Goal: Transaction & Acquisition: Subscribe to service/newsletter

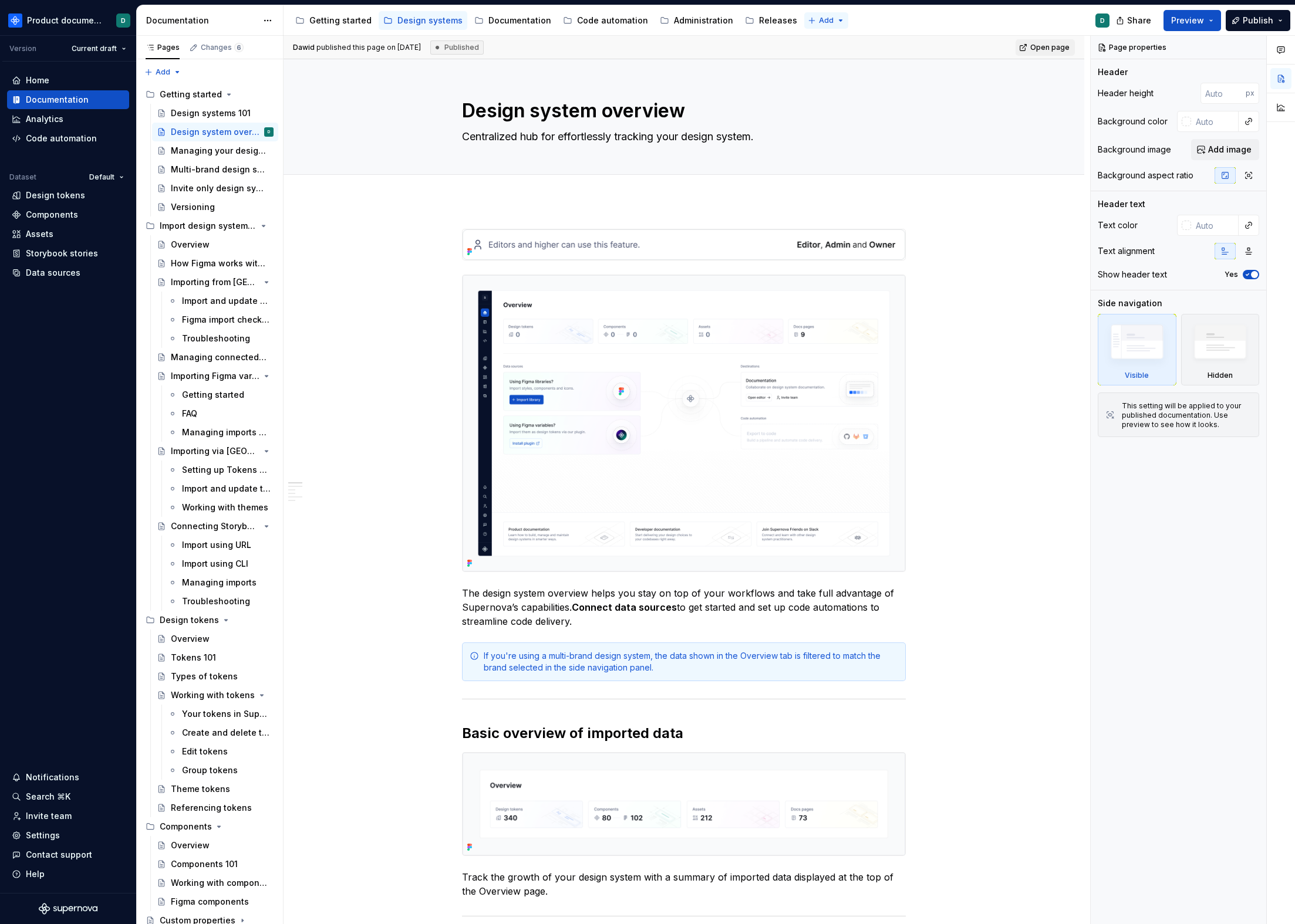
click at [810, 16] on html "Product documentation D Version Current draft Home Documentation Analytics Code…" at bounding box center [648, 462] width 1295 height 924
type textarea "*"
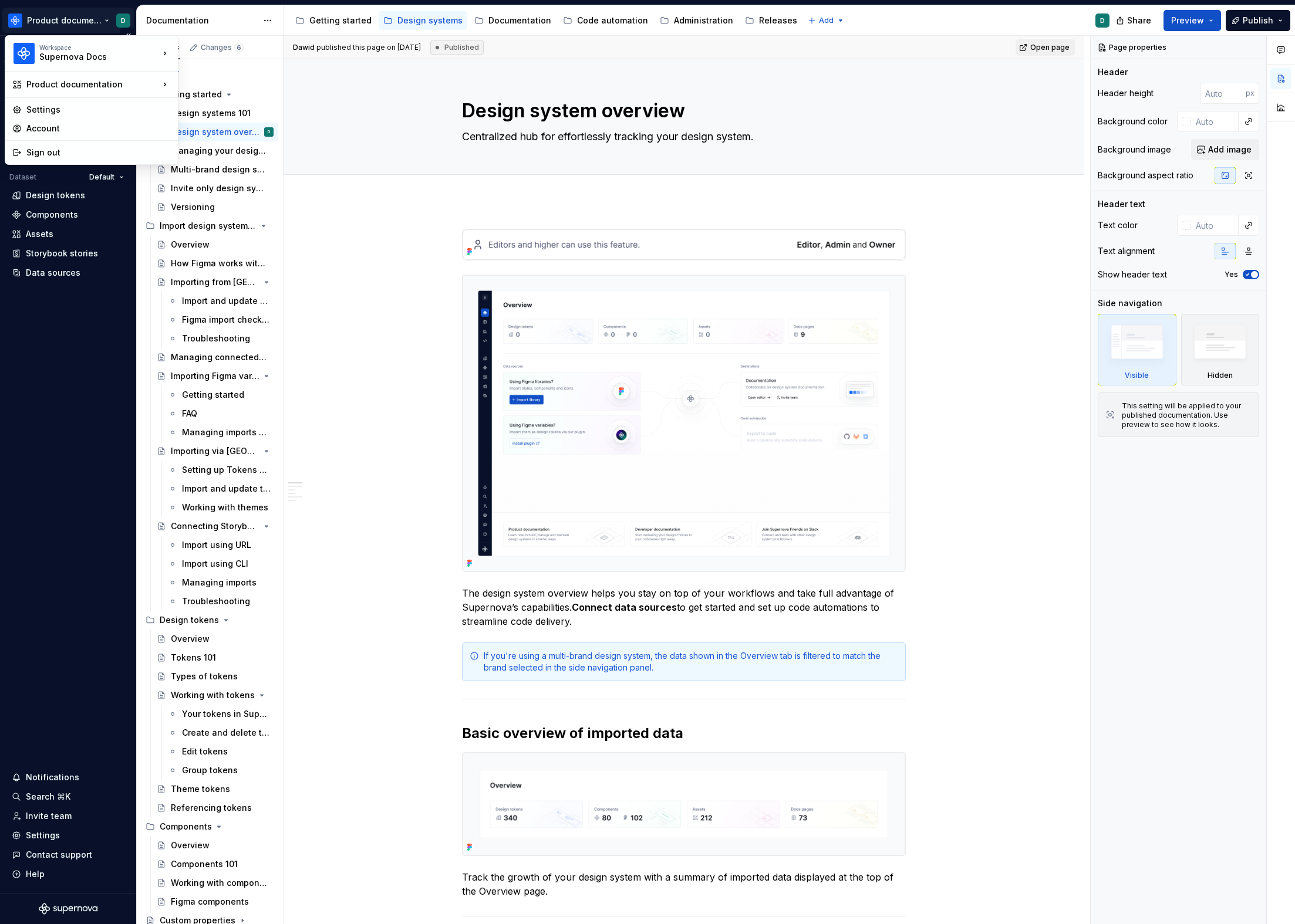
click at [68, 16] on html "Product documentation D Version Current draft Home Documentation Analytics Code…" at bounding box center [648, 462] width 1295 height 924
click at [256, 149] on div "Free workspace" at bounding box center [246, 150] width 98 height 12
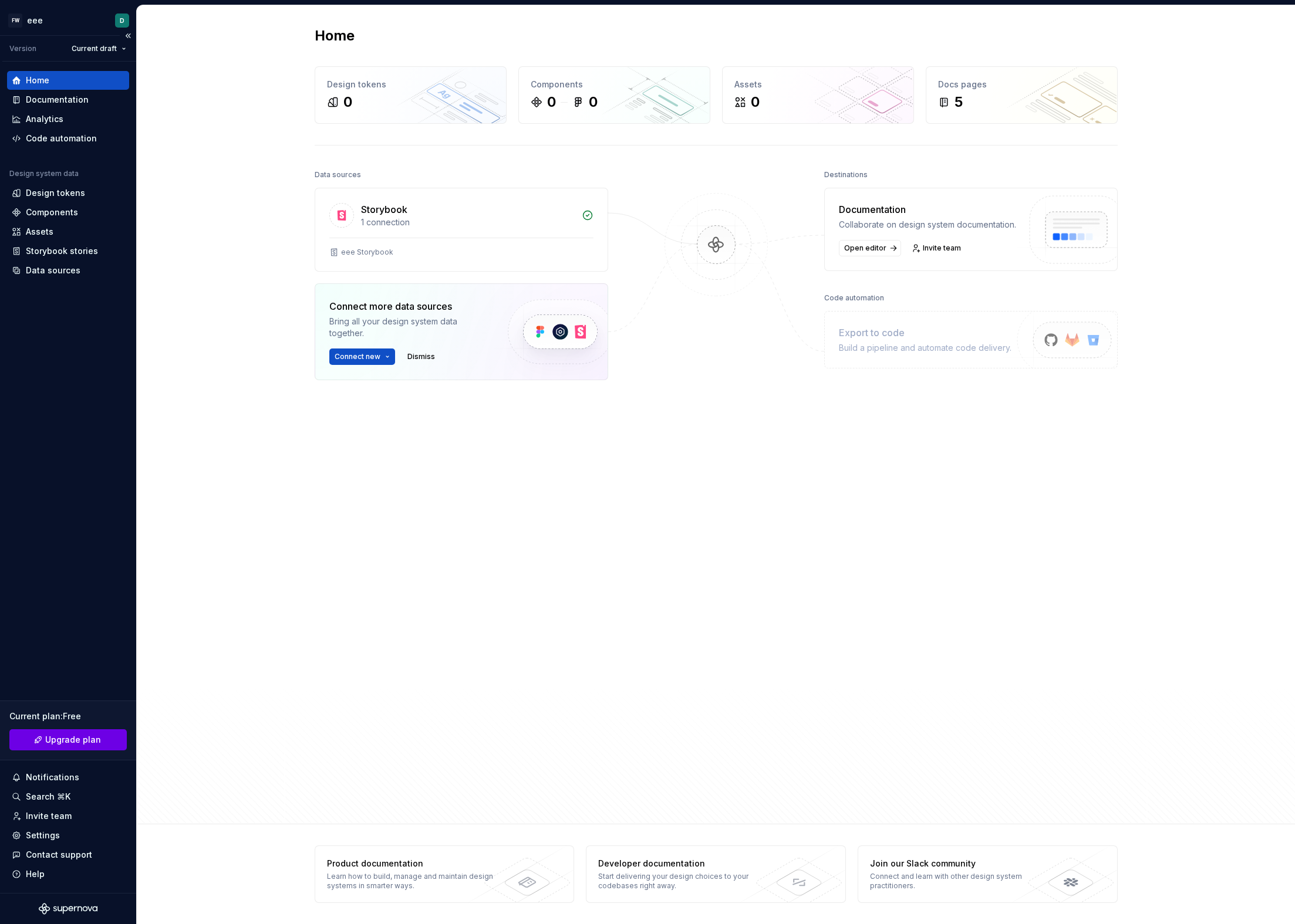
click at [98, 738] on span "Upgrade plan" at bounding box center [72, 740] width 56 height 12
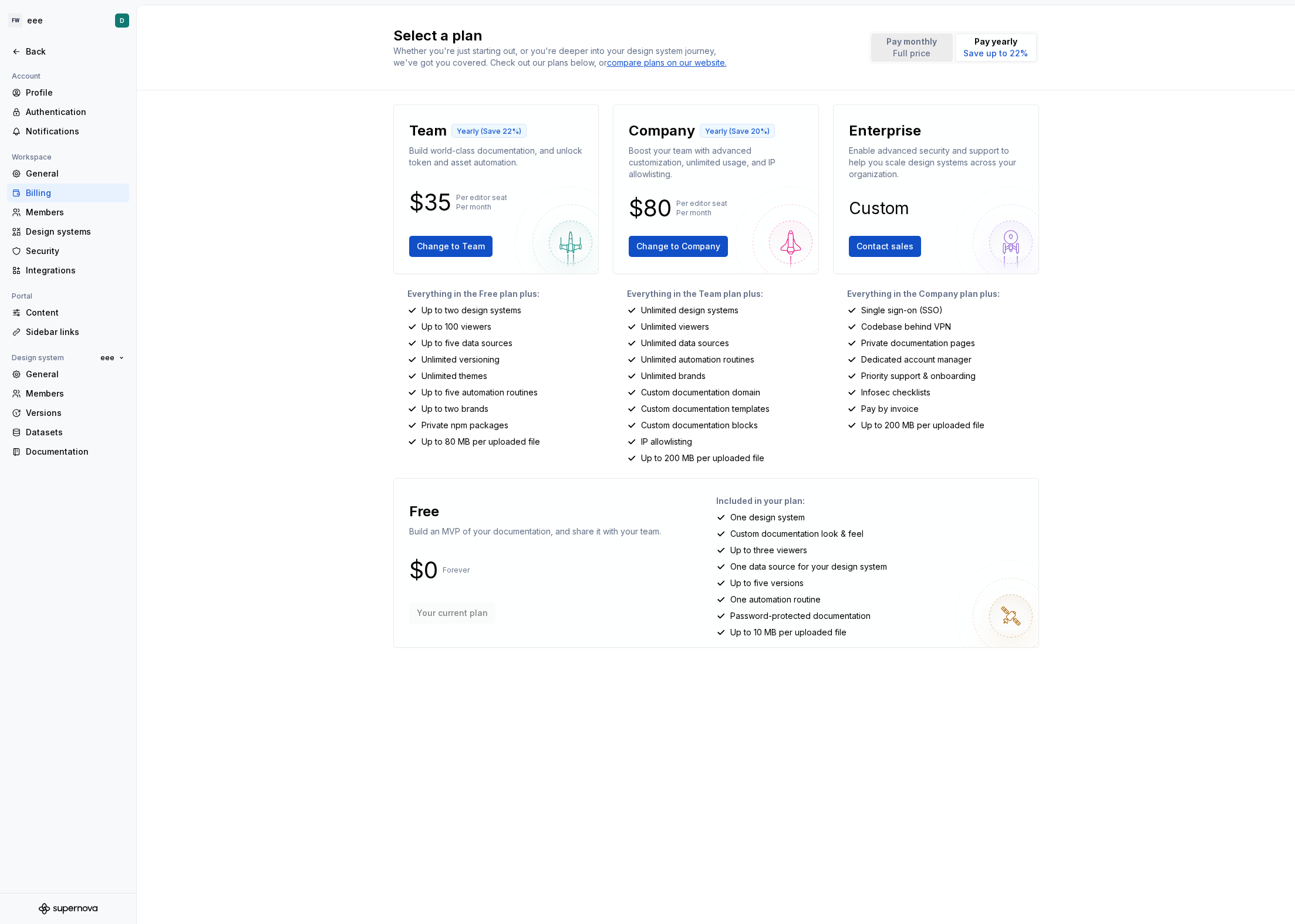
click at [894, 61] on button "Pay monthly Full price" at bounding box center [912, 47] width 82 height 28
click at [959, 50] on button "Pay yearly Save up to 22%" at bounding box center [996, 47] width 82 height 28
click at [924, 51] on p "Full price" at bounding box center [911, 53] width 51 height 12
click at [976, 54] on p "Save up to 22%" at bounding box center [995, 53] width 64 height 12
click at [921, 53] on p "Full price" at bounding box center [911, 53] width 51 height 12
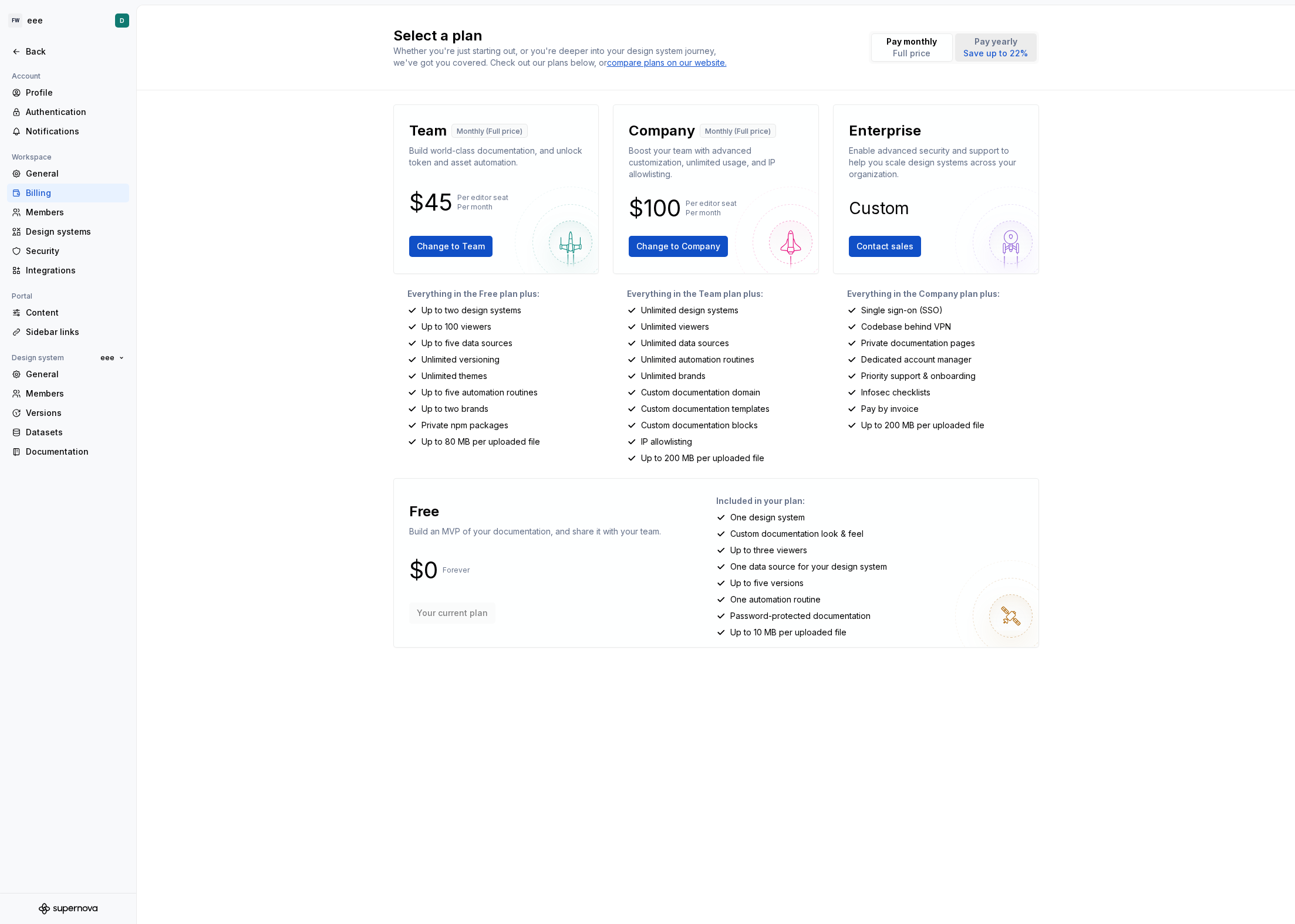
click at [960, 56] on button "Pay yearly Save up to 22%" at bounding box center [996, 47] width 82 height 28
click at [931, 56] on p "Full price" at bounding box center [911, 53] width 51 height 12
click at [983, 54] on p "Save up to 22%" at bounding box center [995, 53] width 64 height 12
click at [925, 51] on p "Full price" at bounding box center [911, 53] width 51 height 12
click at [998, 48] on p "Save up to 22%" at bounding box center [995, 53] width 64 height 12
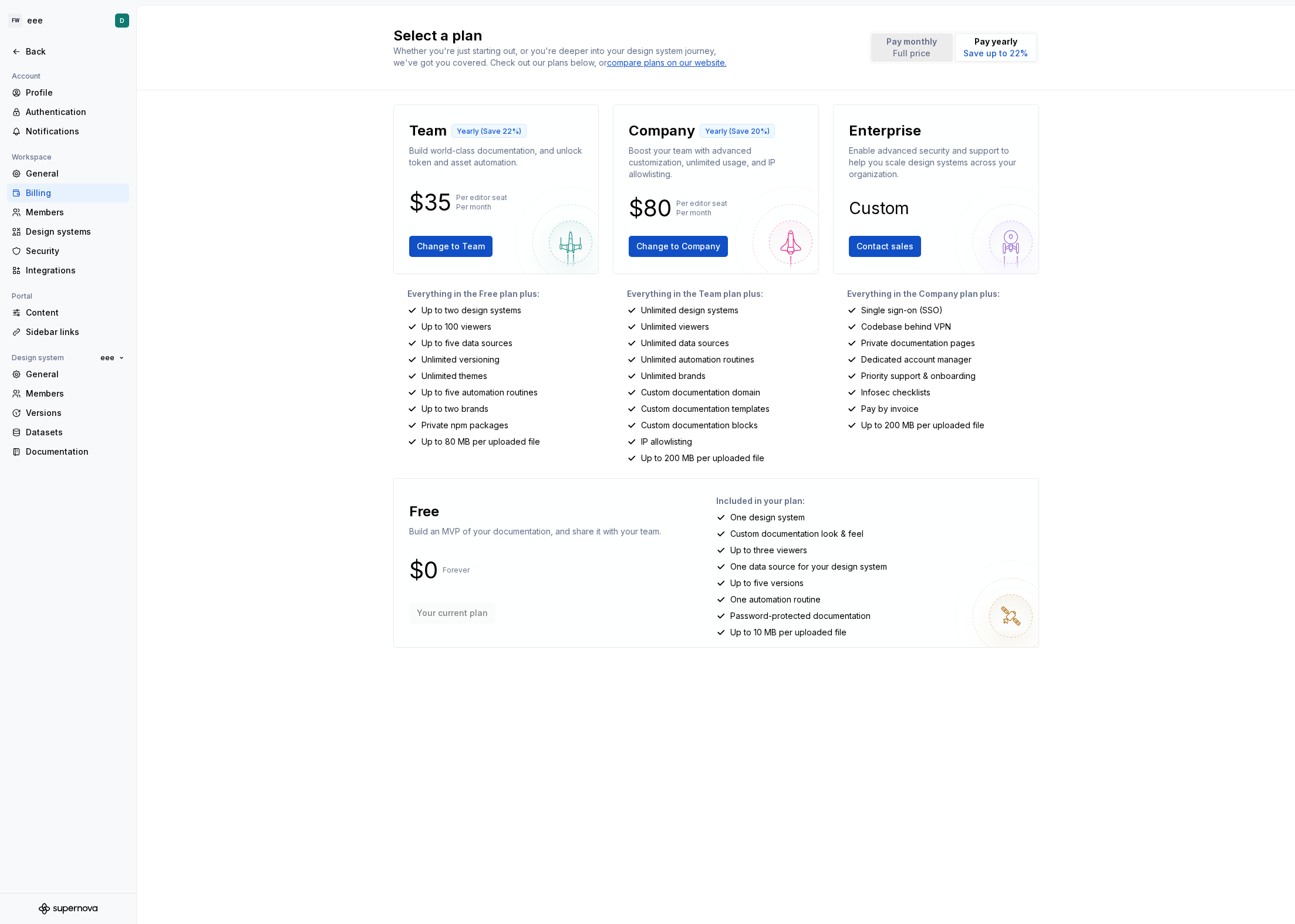
click at [938, 44] on button "Pay monthly Full price" at bounding box center [912, 47] width 82 height 28
click at [981, 46] on p "Pay yearly" at bounding box center [995, 41] width 64 height 12
click at [884, 49] on button "Pay monthly Full price" at bounding box center [912, 47] width 82 height 28
click at [54, 186] on div "Billing" at bounding box center [68, 193] width 122 height 19
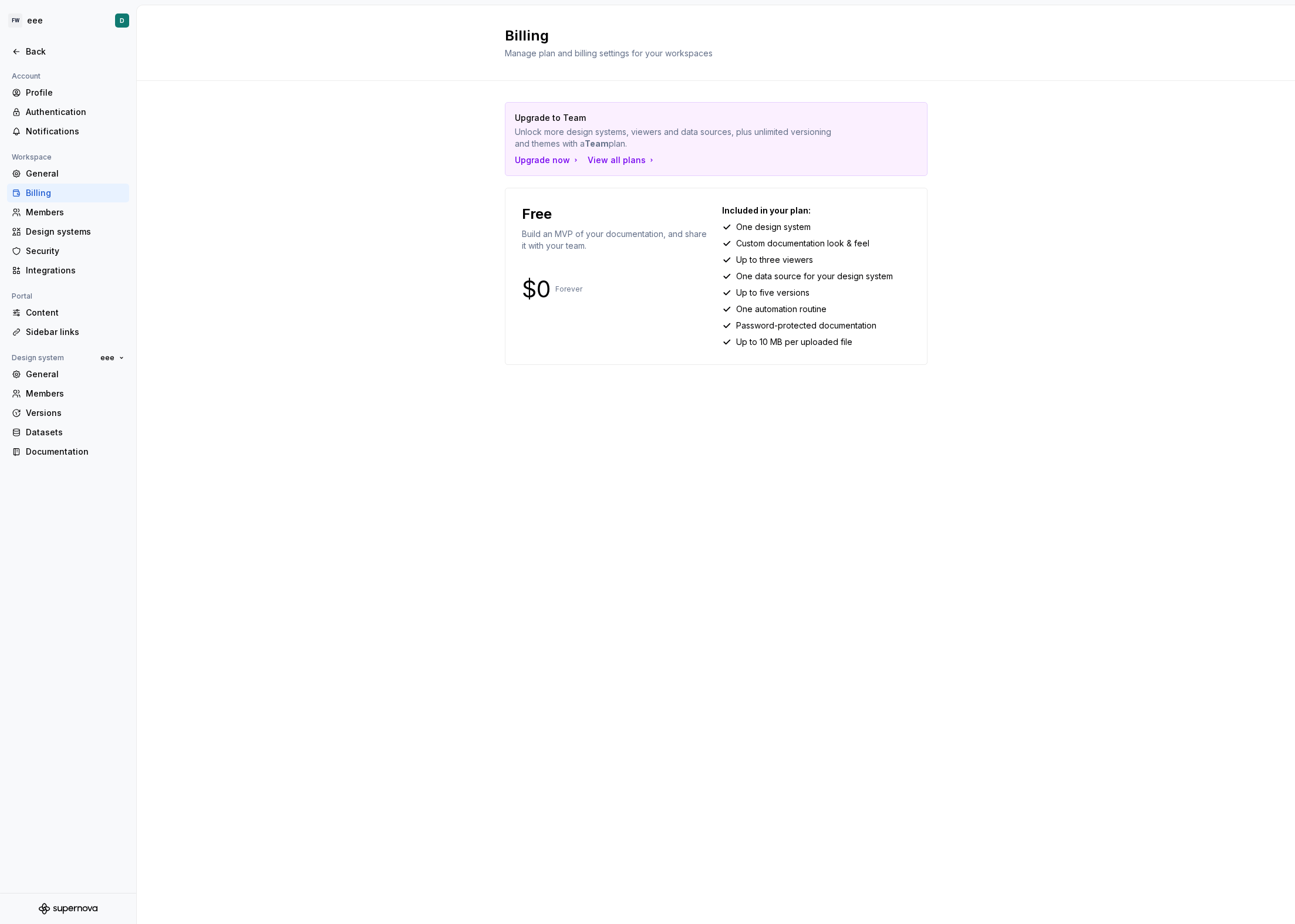
click at [53, 188] on div "Billing" at bounding box center [75, 193] width 99 height 12
